Goal: Task Accomplishment & Management: Use online tool/utility

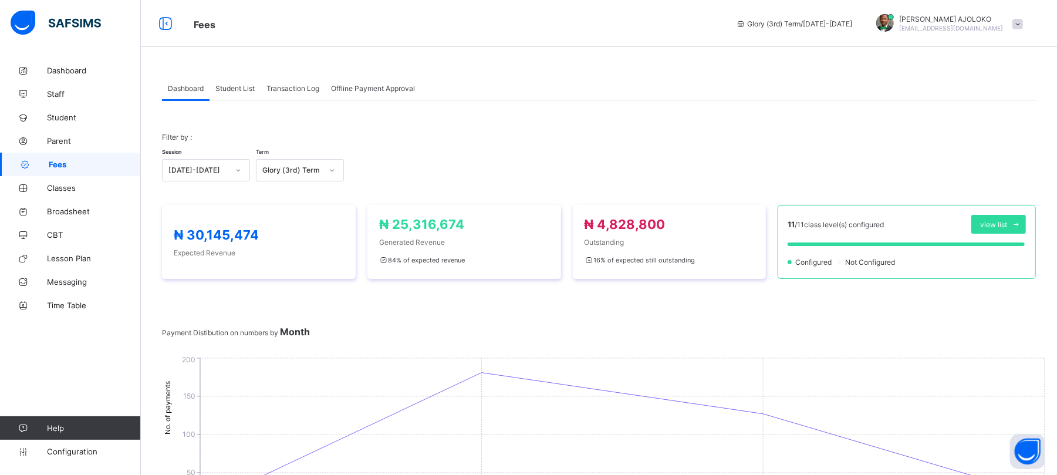
click at [229, 87] on span "Student List" at bounding box center [234, 88] width 39 height 9
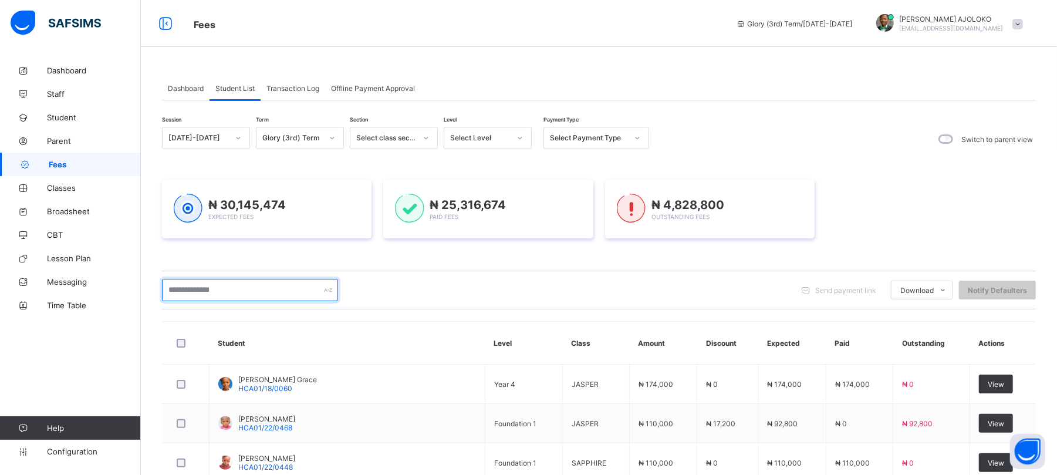
click at [235, 292] on input "text" at bounding box center [250, 290] width 176 height 22
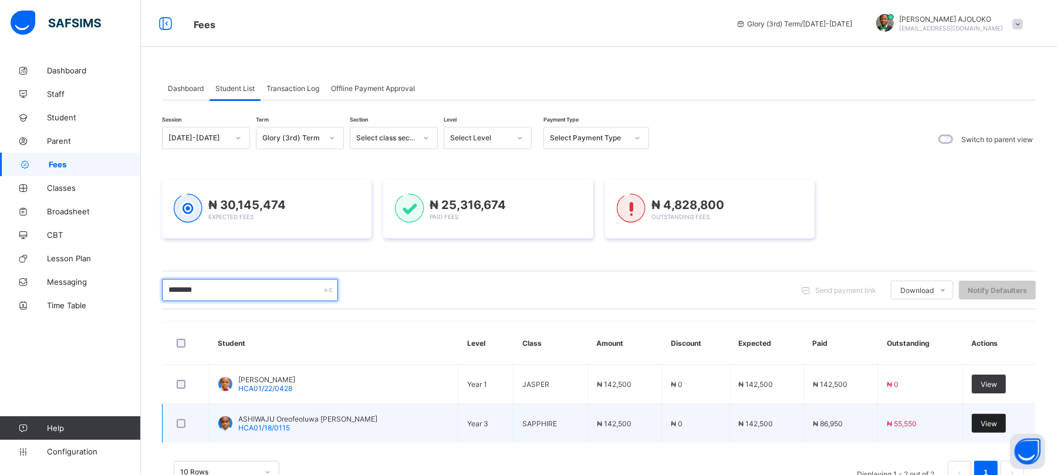
type input "********"
click at [994, 416] on div "View" at bounding box center [989, 423] width 34 height 19
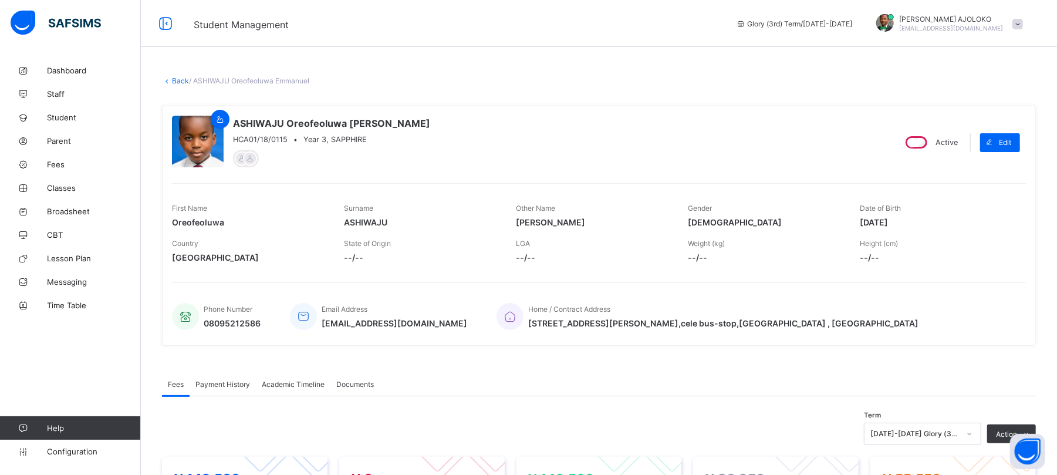
scroll to position [323, 0]
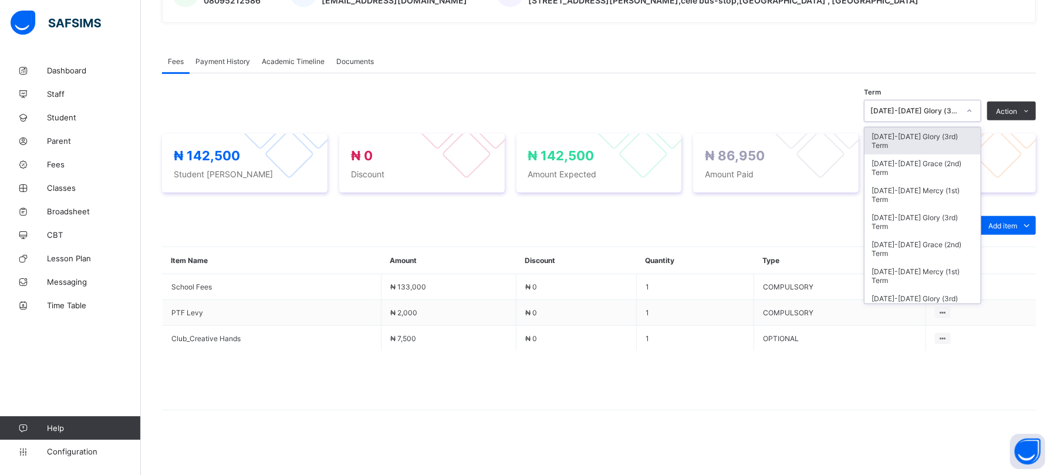
click at [950, 108] on div "[DATE]-[DATE] Glory (3rd) Term" at bounding box center [915, 111] width 89 height 9
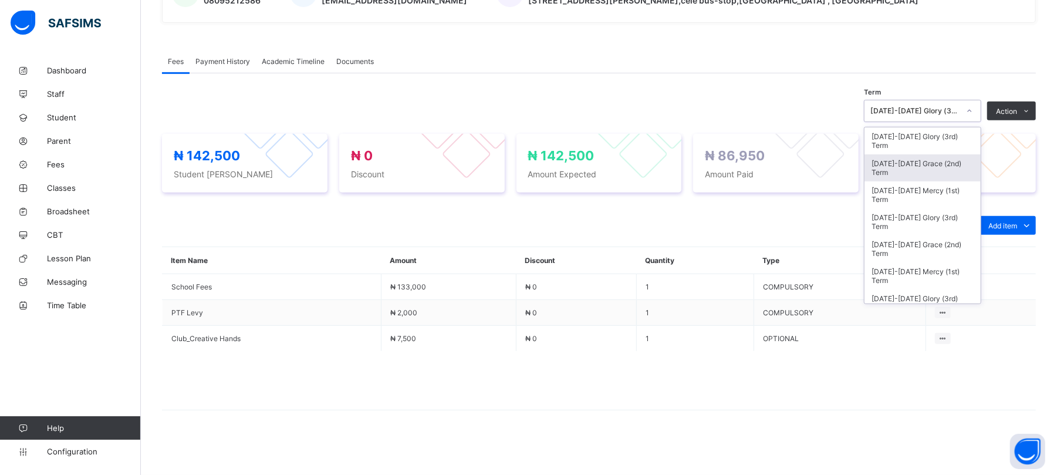
click at [942, 157] on div "[DATE]-[DATE] Grace (2nd) Term" at bounding box center [923, 167] width 116 height 27
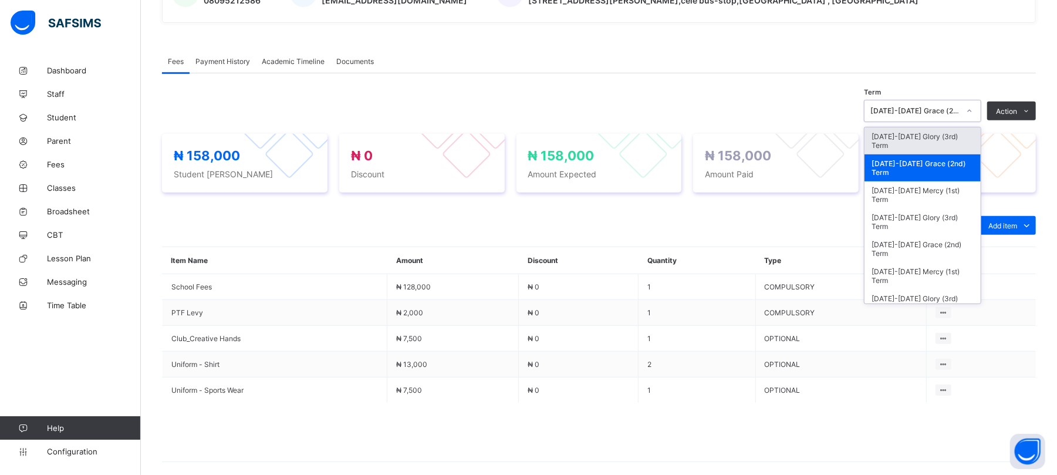
click at [926, 116] on div "[DATE]-[DATE] Grace (2nd) Term" at bounding box center [912, 111] width 94 height 16
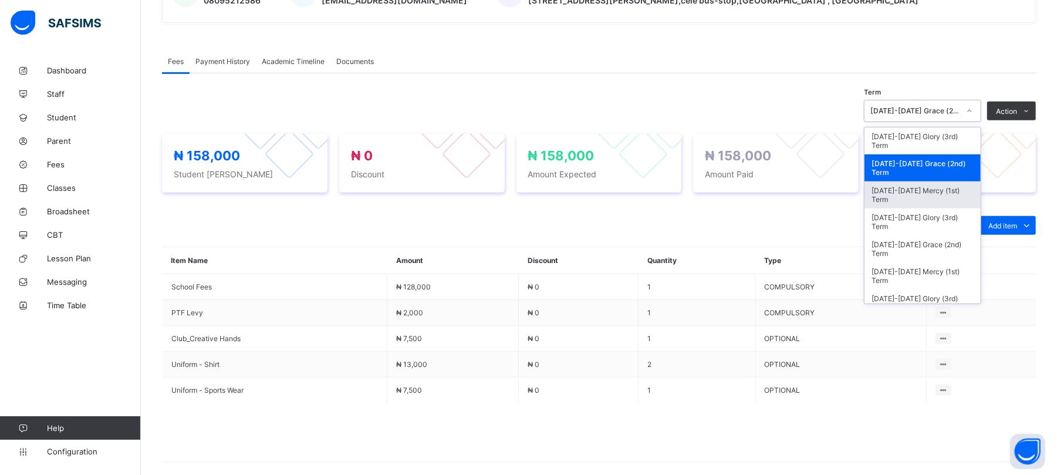
click at [933, 190] on div "[DATE]-[DATE] Mercy (1st) Term" at bounding box center [923, 194] width 116 height 27
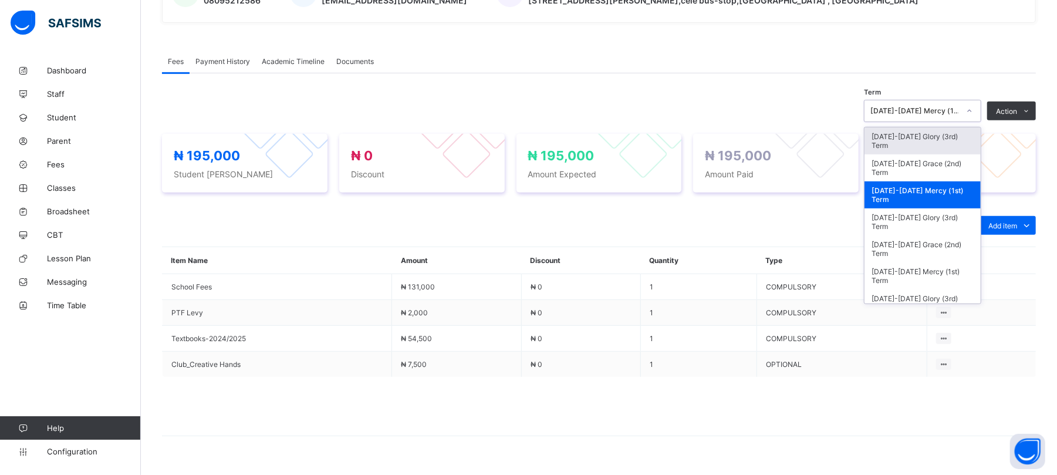
click at [953, 111] on div "[DATE]-[DATE] Mercy (1st) Term" at bounding box center [915, 111] width 89 height 9
click at [940, 216] on div "[DATE]-[DATE] Glory (3rd) Term" at bounding box center [923, 221] width 116 height 27
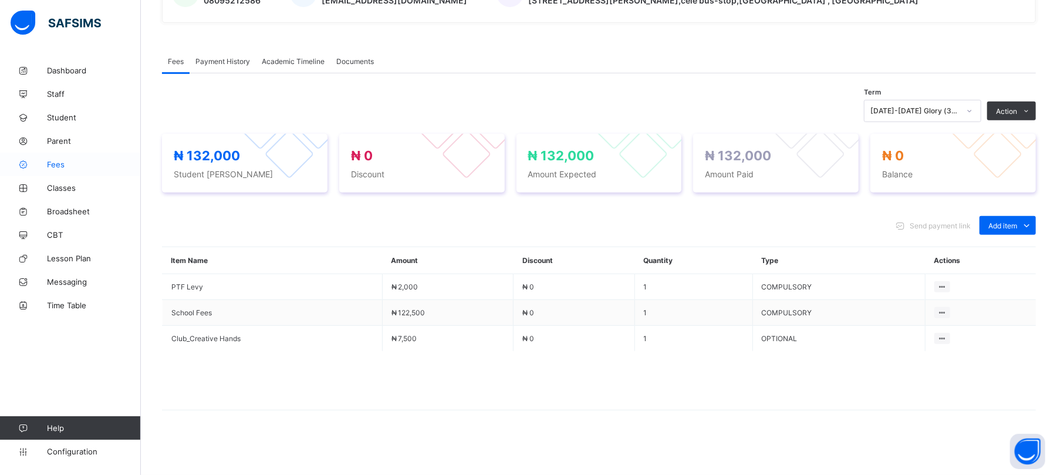
click at [55, 163] on span "Fees" at bounding box center [94, 164] width 94 height 9
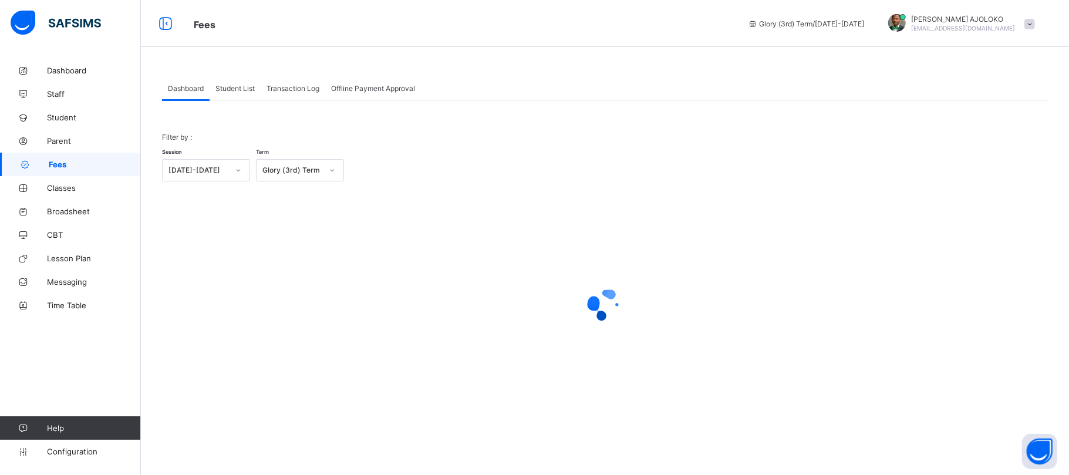
click at [235, 92] on span "Student List" at bounding box center [234, 88] width 39 height 9
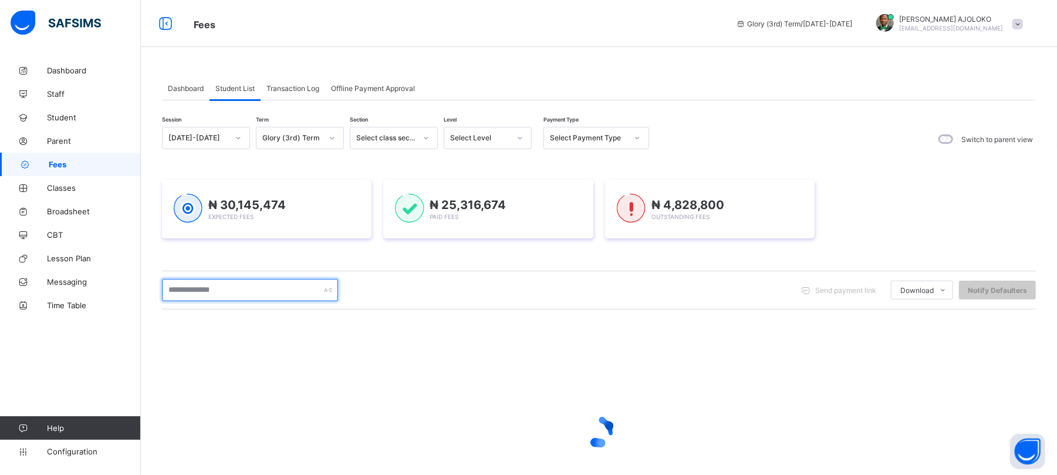
click at [214, 286] on input "text" at bounding box center [250, 290] width 176 height 22
type input "********"
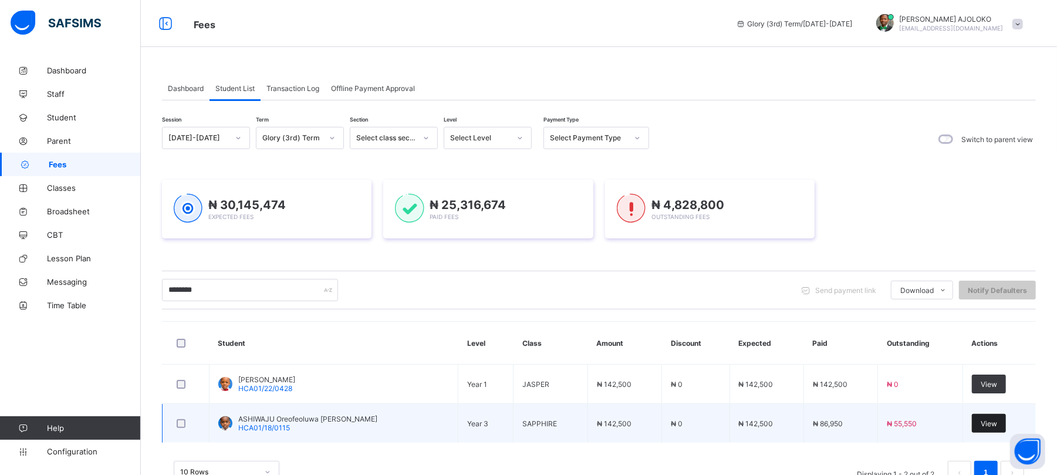
click at [997, 422] on span "View" at bounding box center [989, 423] width 16 height 9
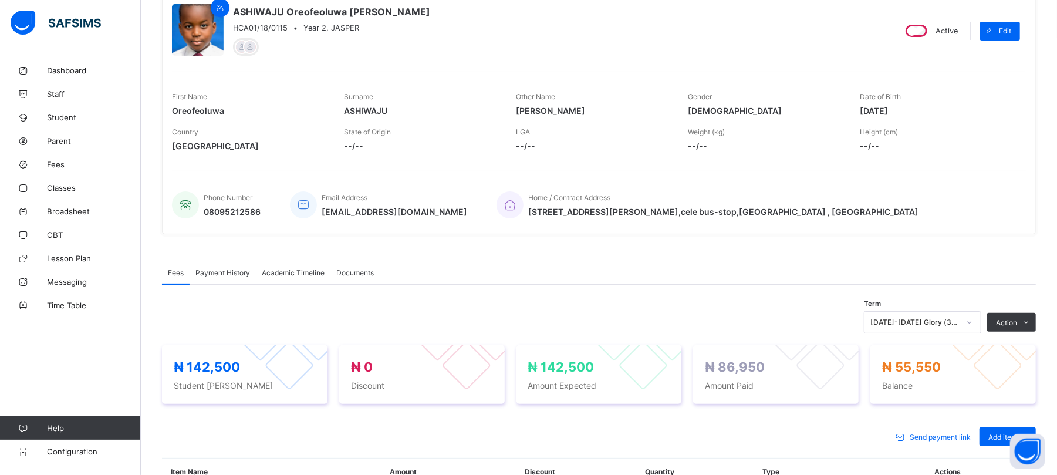
scroll to position [163, 0]
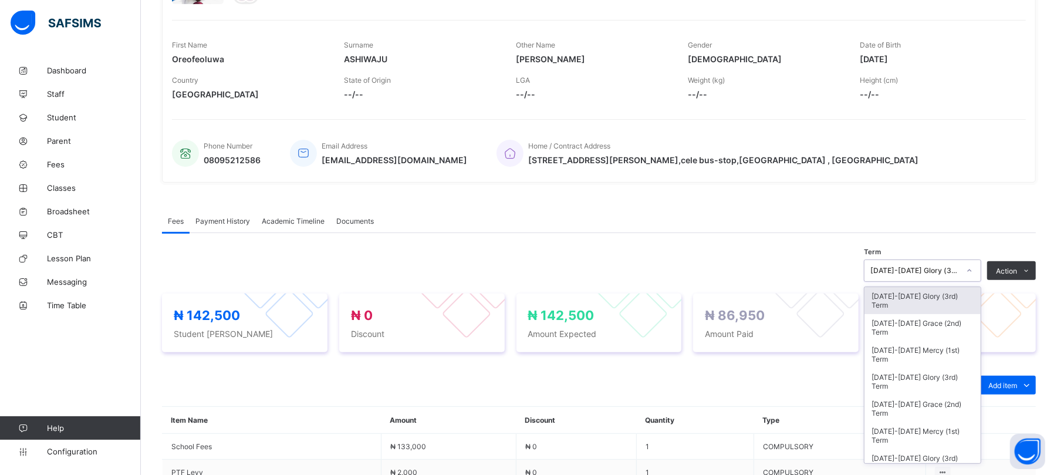
click at [952, 269] on div "[DATE]-[DATE] Glory (3rd) Term" at bounding box center [915, 271] width 89 height 9
click at [945, 323] on div "[DATE]-[DATE] Grace (2nd) Term" at bounding box center [923, 327] width 116 height 27
click at [942, 271] on div "[DATE]-[DATE] Grace (2nd) Term" at bounding box center [915, 271] width 89 height 9
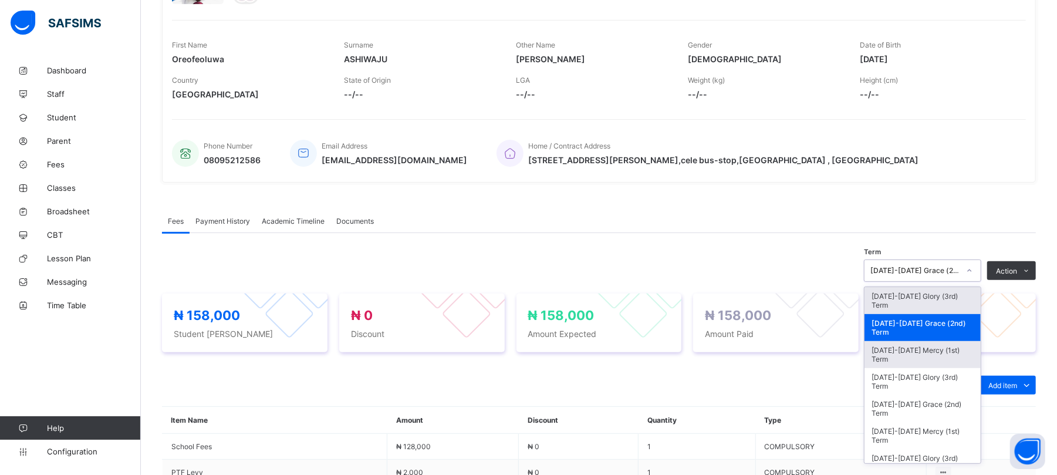
click at [935, 346] on div "[DATE]-[DATE] Mercy (1st) Term" at bounding box center [923, 354] width 116 height 27
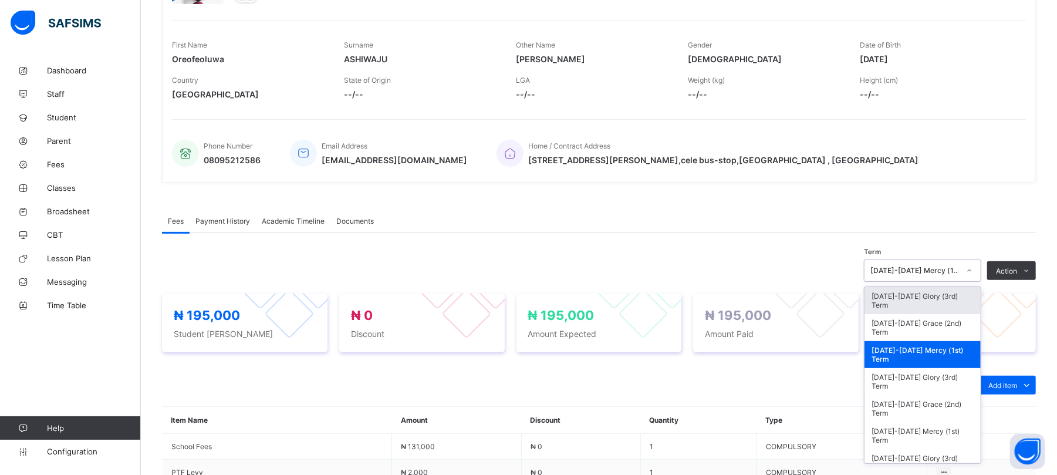
click at [953, 269] on div "[DATE]-[DATE] Mercy (1st) Term" at bounding box center [915, 271] width 89 height 9
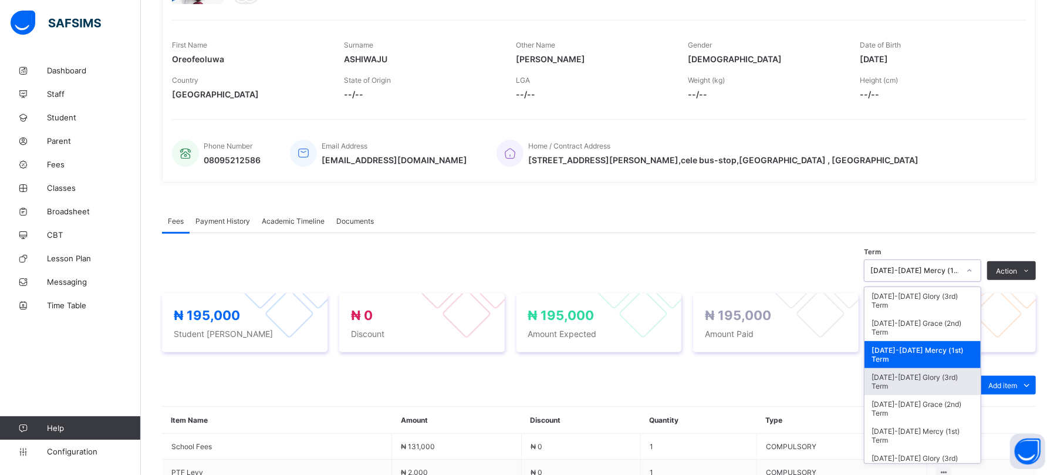
click at [937, 378] on div "[DATE]-[DATE] Glory (3rd) Term" at bounding box center [923, 381] width 116 height 27
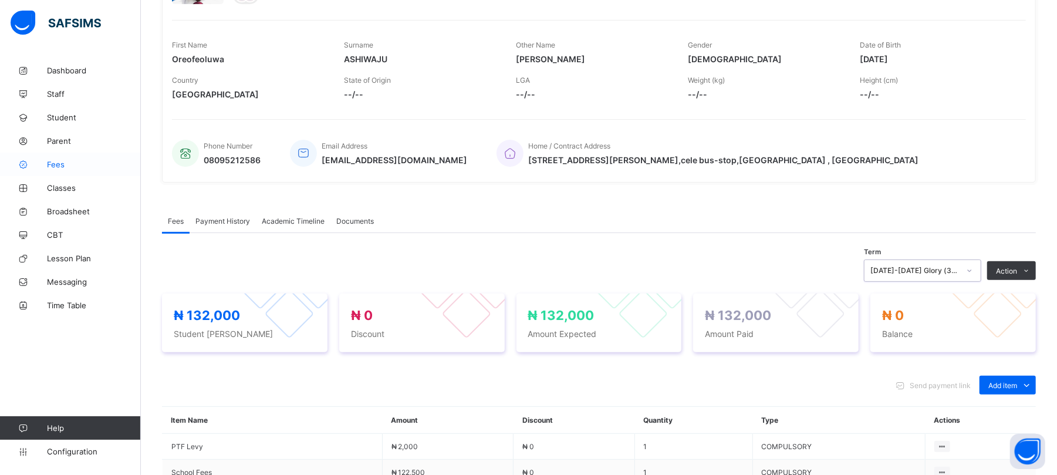
click at [52, 163] on span "Fees" at bounding box center [94, 164] width 94 height 9
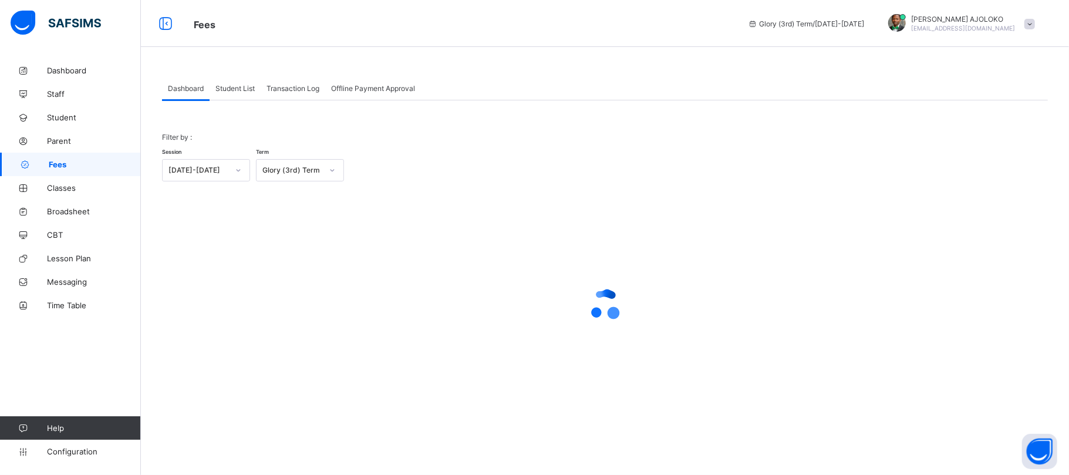
click at [237, 85] on span "Student List" at bounding box center [234, 88] width 39 height 9
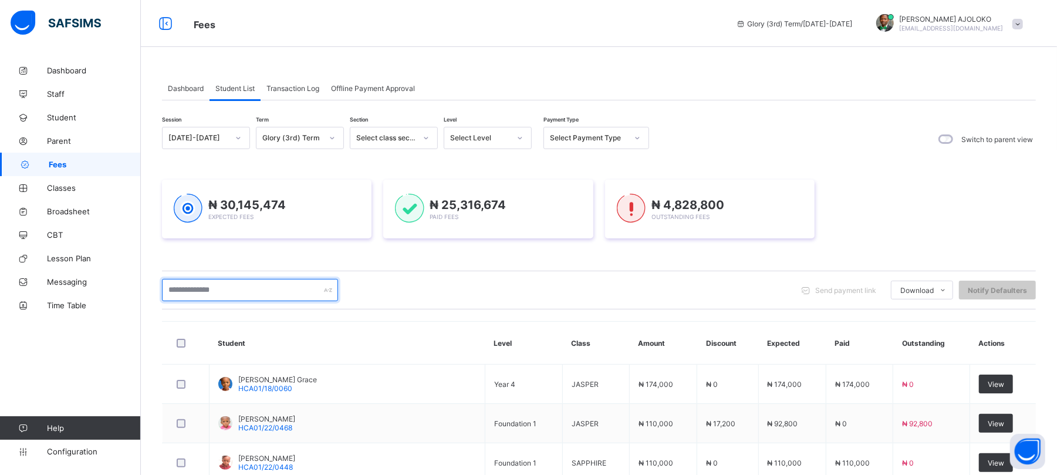
click at [236, 289] on input "text" at bounding box center [250, 290] width 176 height 22
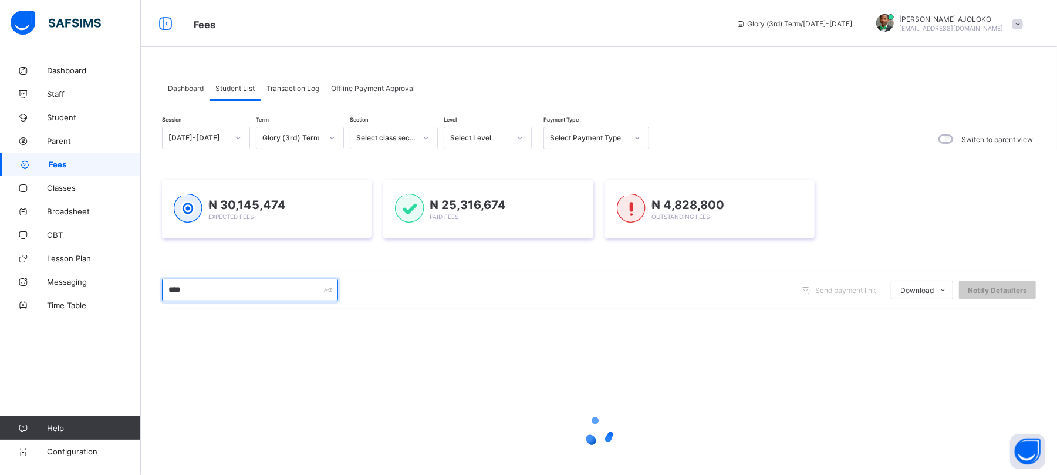
type input "********"
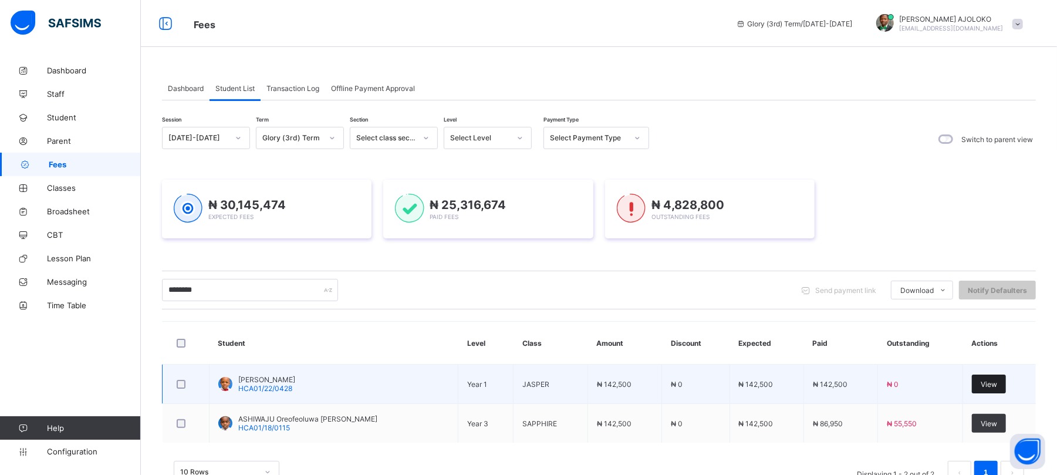
click at [999, 376] on div "View" at bounding box center [989, 384] width 34 height 19
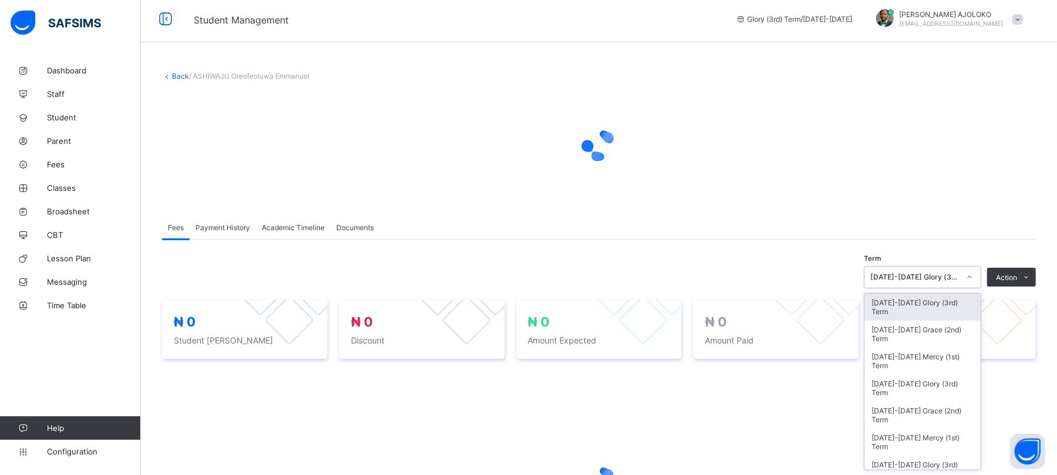
click at [958, 279] on div "[DATE]-[DATE] Glory (3rd) Term" at bounding box center [915, 277] width 89 height 9
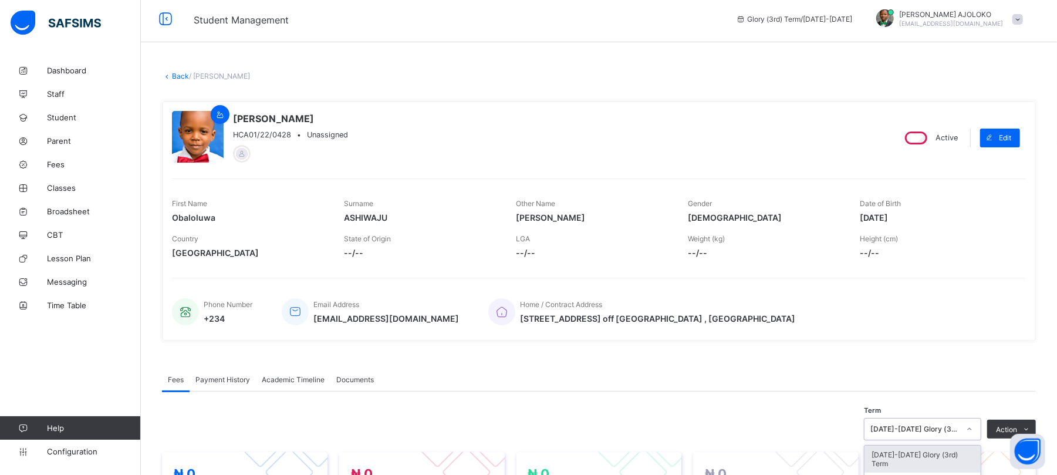
scroll to position [5, 0]
click at [947, 426] on div "[DATE]-[DATE] Glory (3rd) Term" at bounding box center [915, 428] width 89 height 9
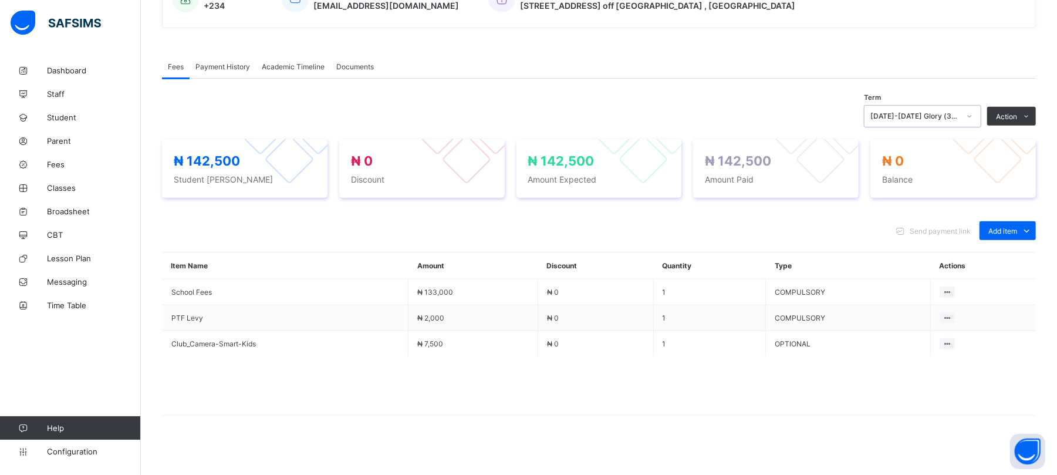
scroll to position [323, 0]
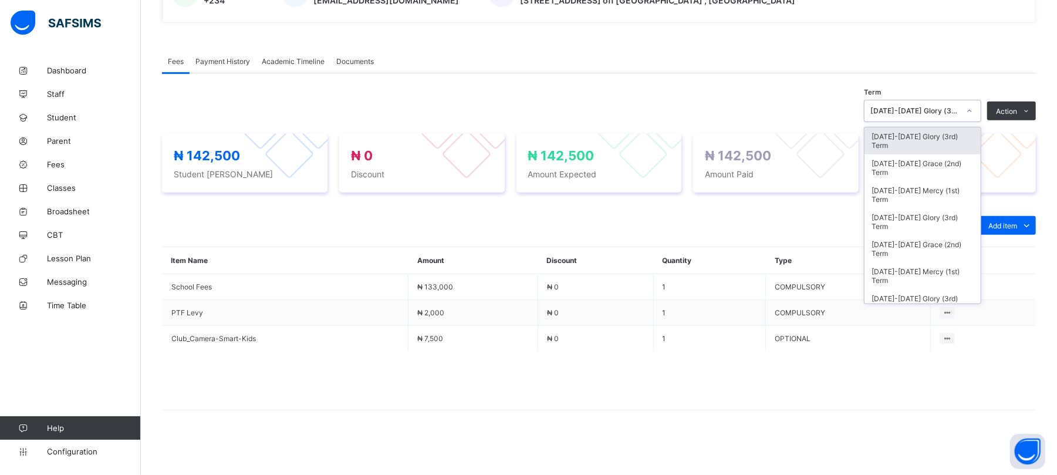
click at [936, 110] on div "[DATE]-[DATE] Glory (3rd) Term" at bounding box center [915, 111] width 89 height 9
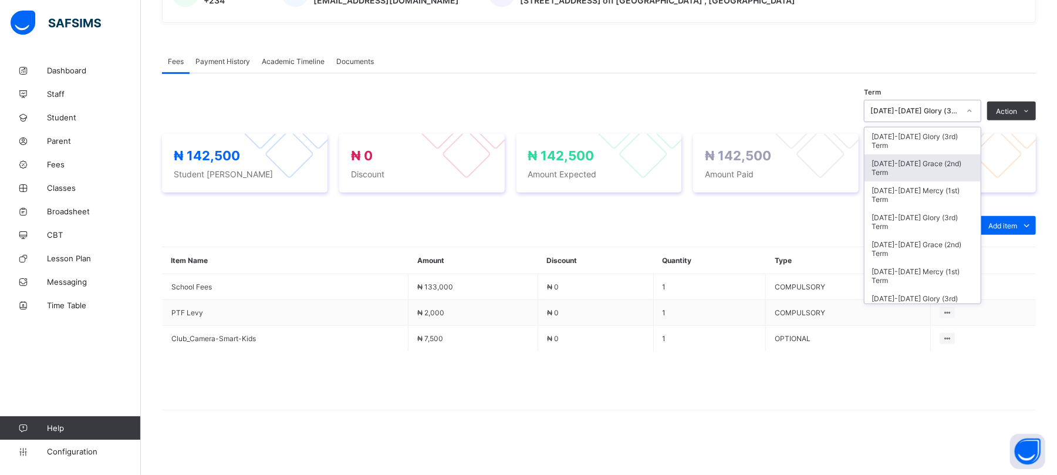
click at [933, 160] on div "[DATE]-[DATE] Grace (2nd) Term" at bounding box center [923, 167] width 116 height 27
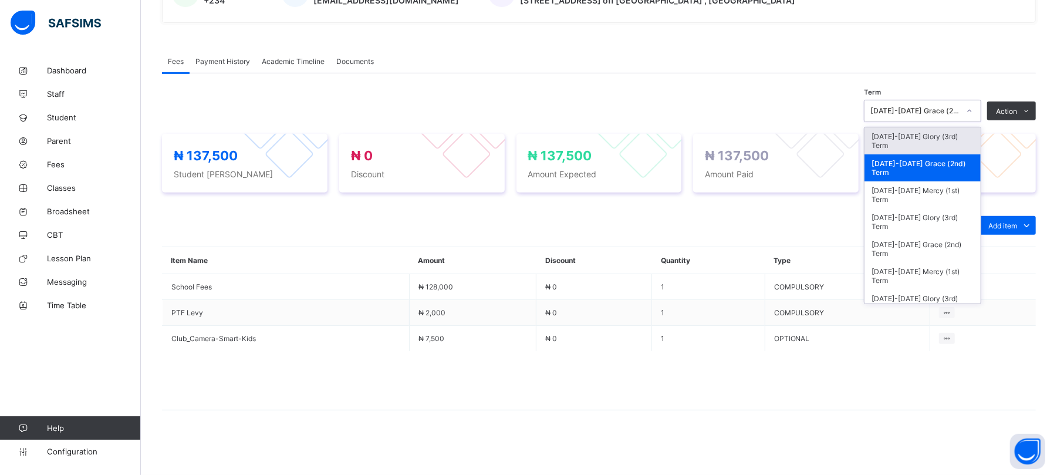
click at [939, 111] on div "[DATE]-[DATE] Grace (2nd) Term" at bounding box center [915, 111] width 89 height 9
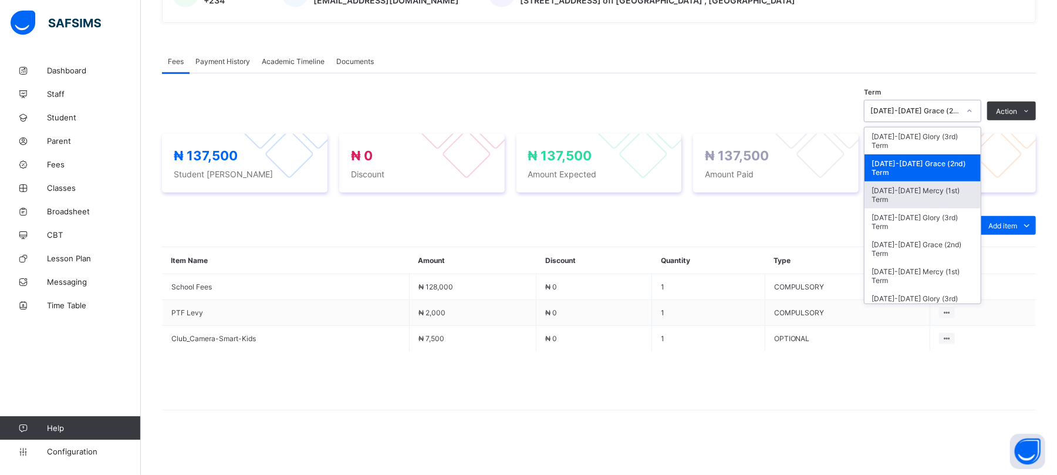
click at [933, 188] on div "[DATE]-[DATE] Mercy (1st) Term" at bounding box center [923, 194] width 116 height 27
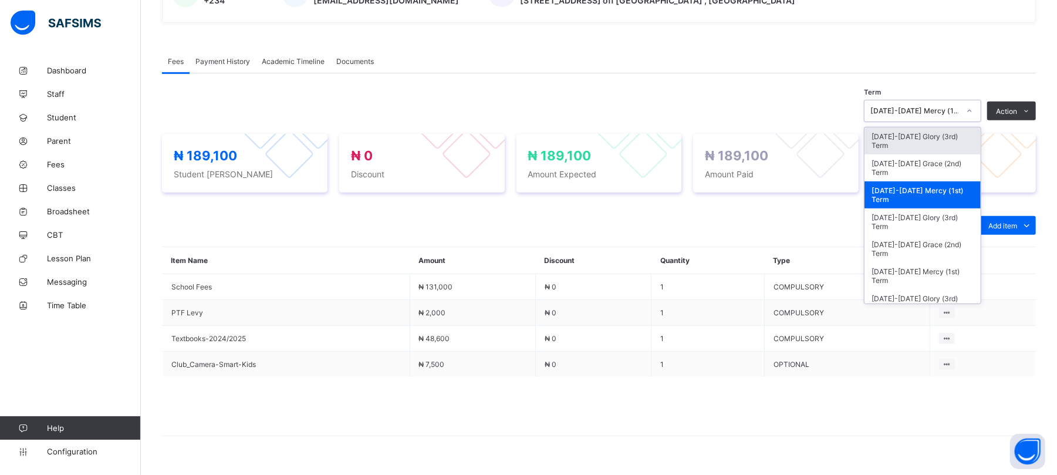
click at [936, 106] on div "[DATE]-[DATE] Mercy (1st) Term" at bounding box center [912, 111] width 94 height 16
click at [936, 217] on div "[DATE]-[DATE] Glory (3rd) Term" at bounding box center [923, 221] width 116 height 27
